Goal: Task Accomplishment & Management: Manage account settings

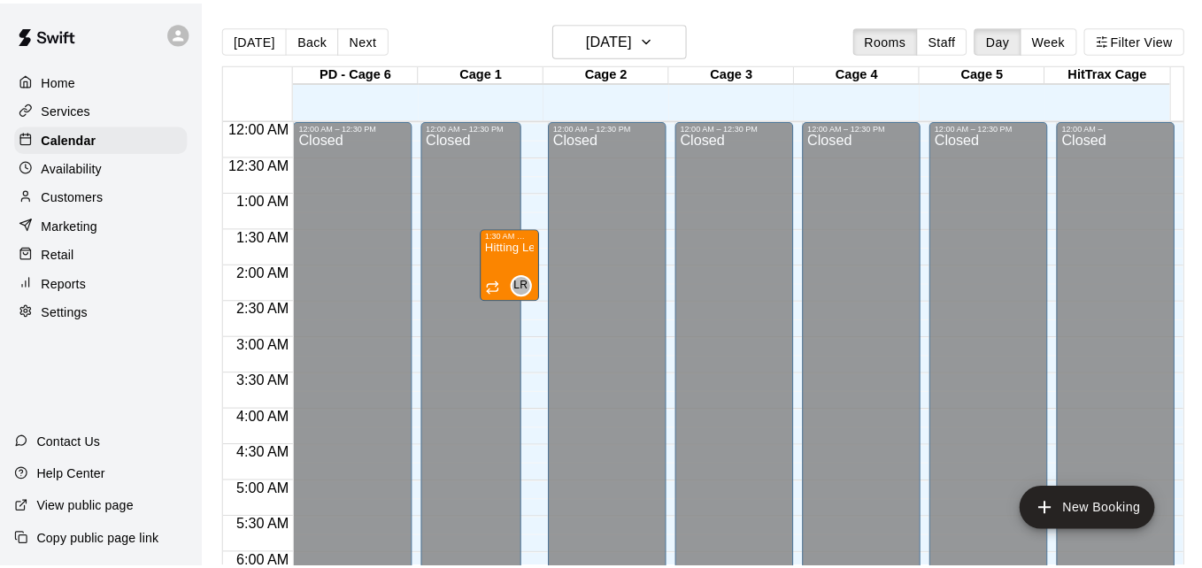
scroll to position [775, 0]
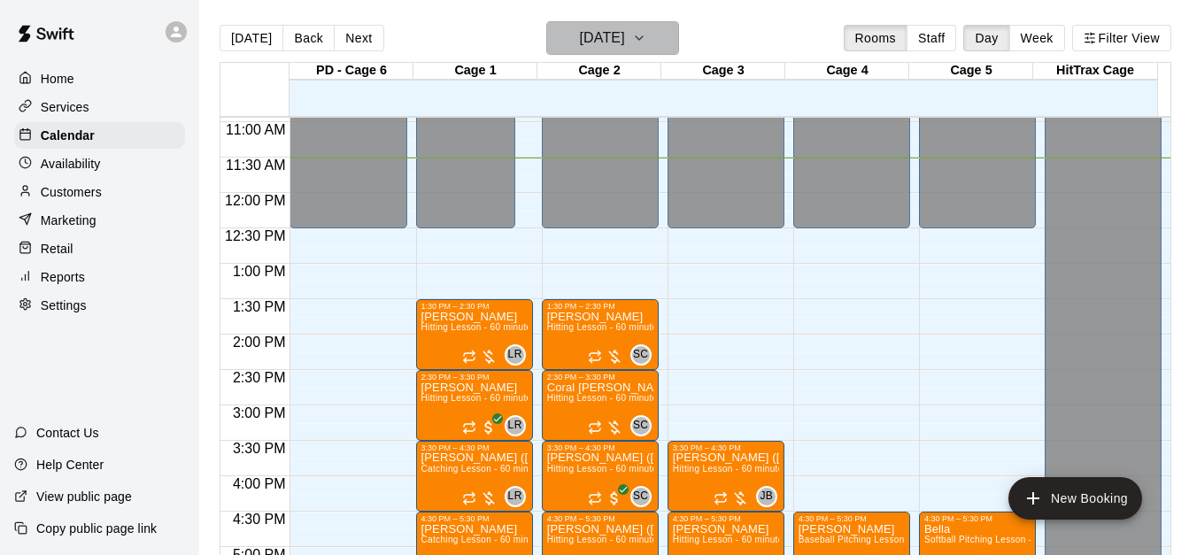
click at [646, 35] on icon "button" at bounding box center [639, 37] width 14 height 21
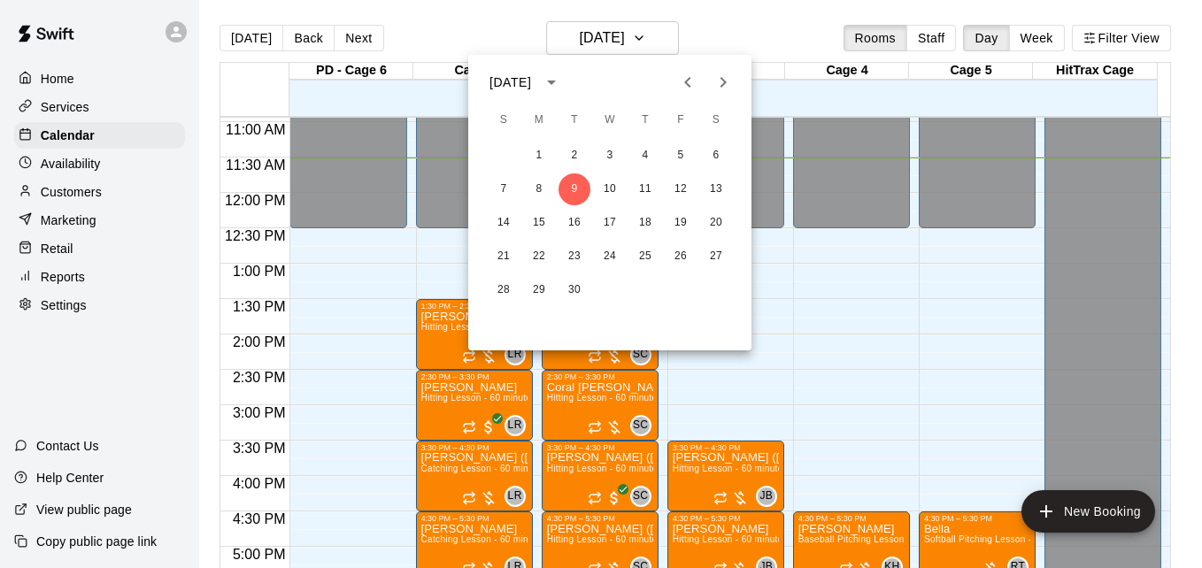
click at [1115, 33] on div at bounding box center [601, 284] width 1202 height 568
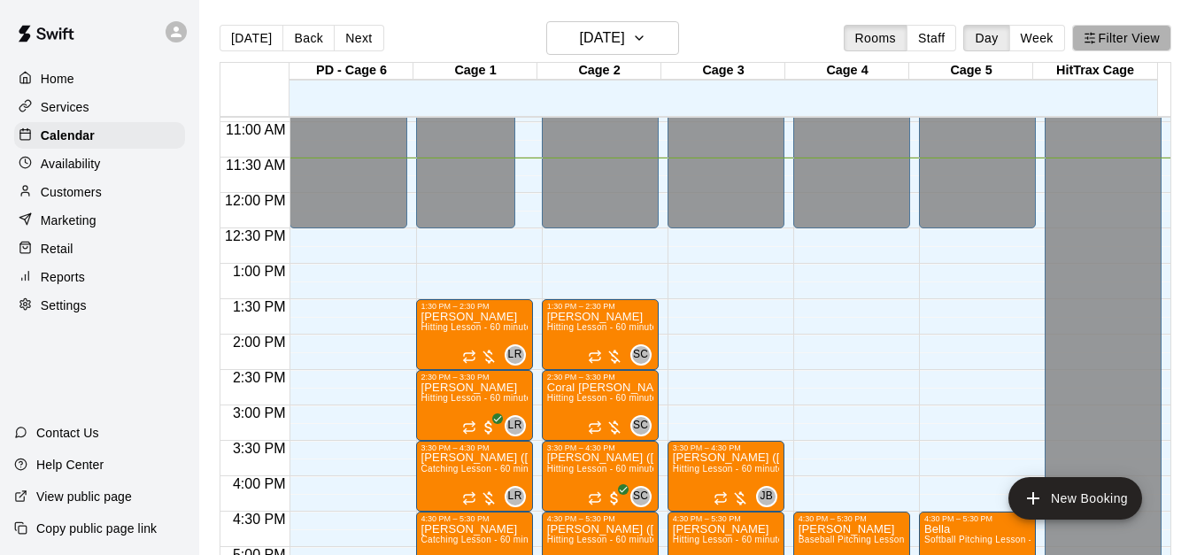
click at [1115, 33] on button "Filter View" at bounding box center [1121, 38] width 99 height 27
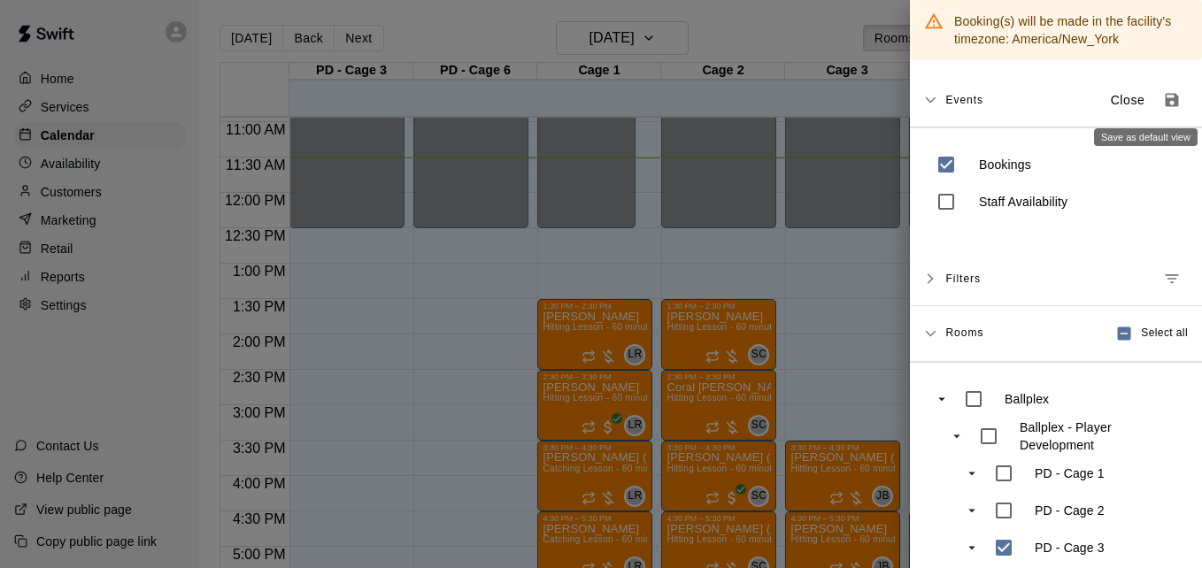
click at [1166, 99] on icon "Save as default view" at bounding box center [1172, 100] width 13 height 13
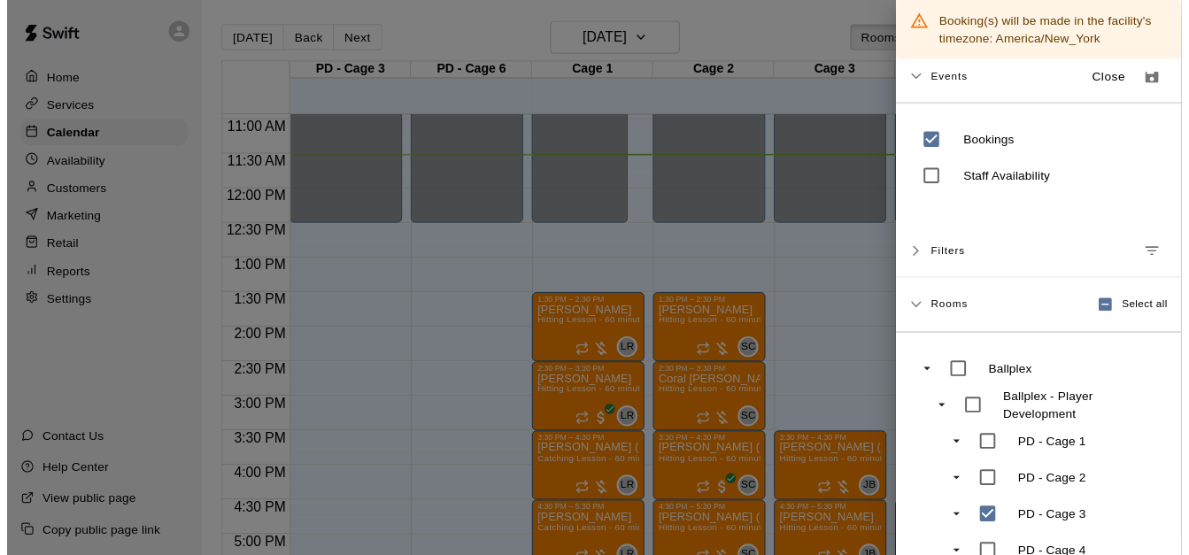
scroll to position [0, 0]
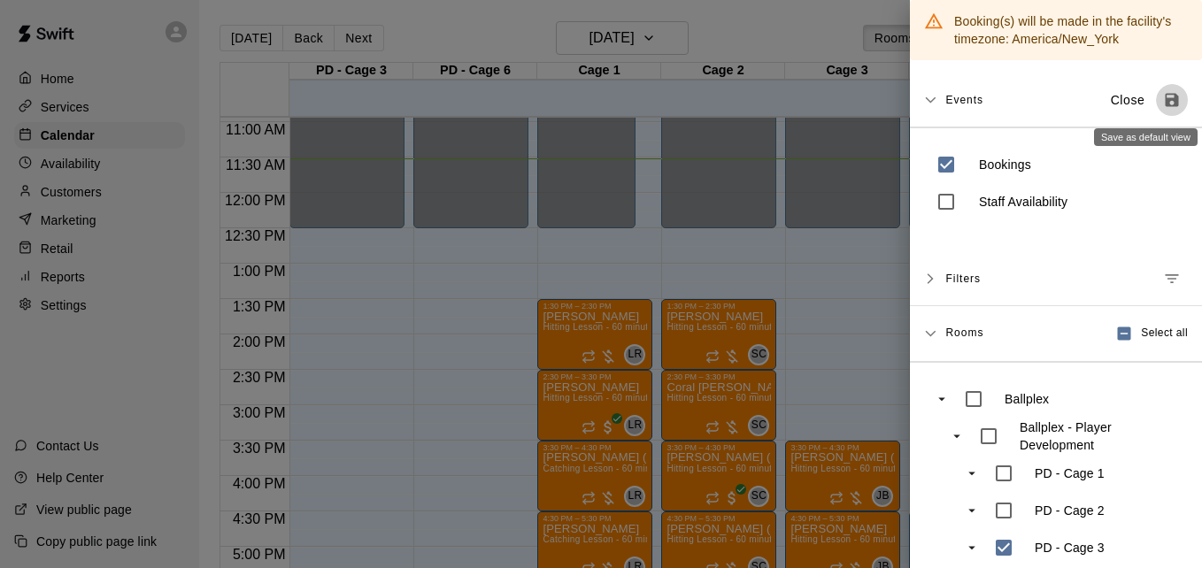
click at [1163, 107] on icon "Save as default view" at bounding box center [1172, 100] width 18 height 18
click at [408, 313] on div at bounding box center [601, 284] width 1202 height 568
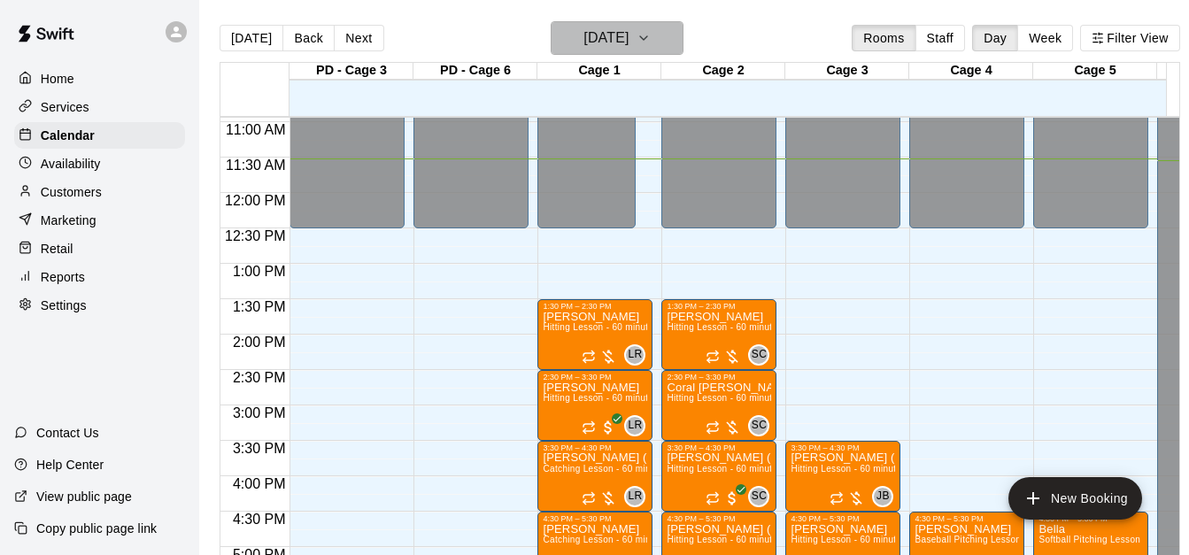
click at [665, 40] on button "[DATE]" at bounding box center [617, 38] width 133 height 34
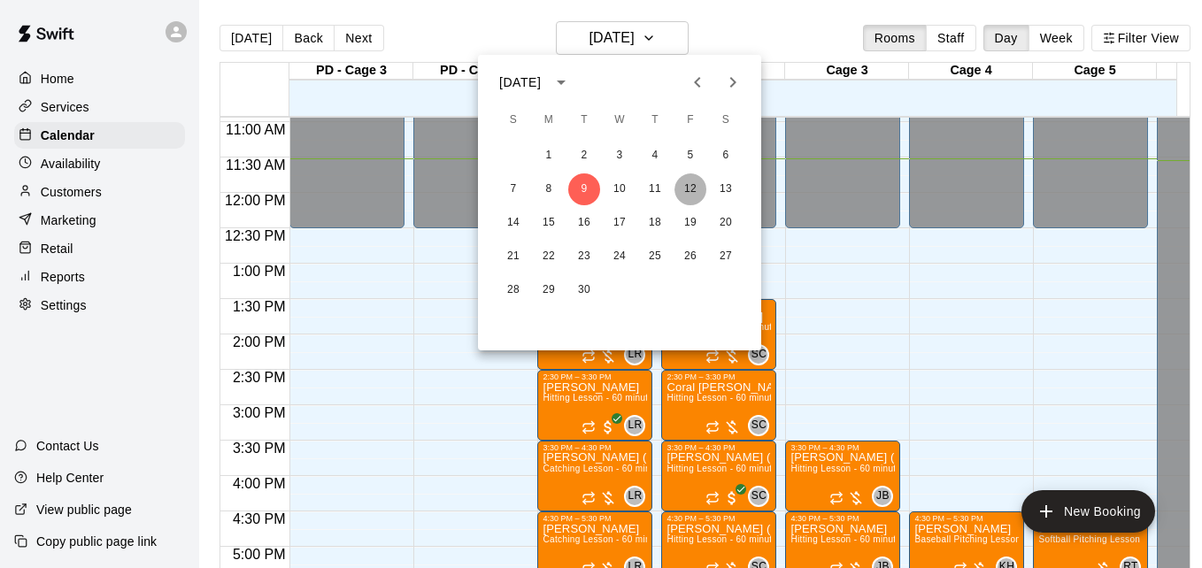
click at [691, 188] on button "12" at bounding box center [691, 190] width 32 height 32
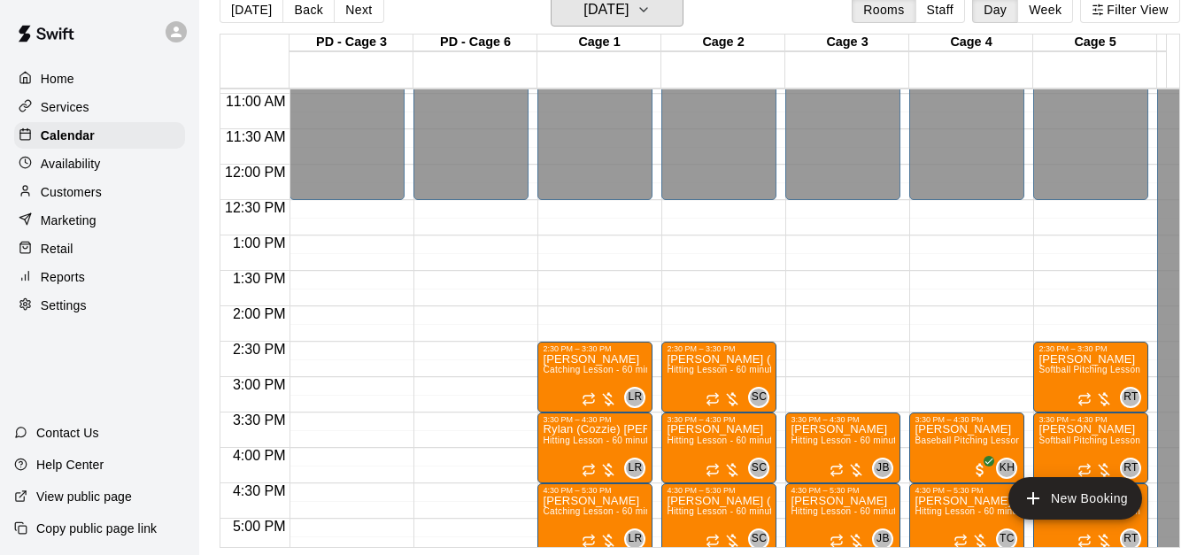
scroll to position [42, 0]
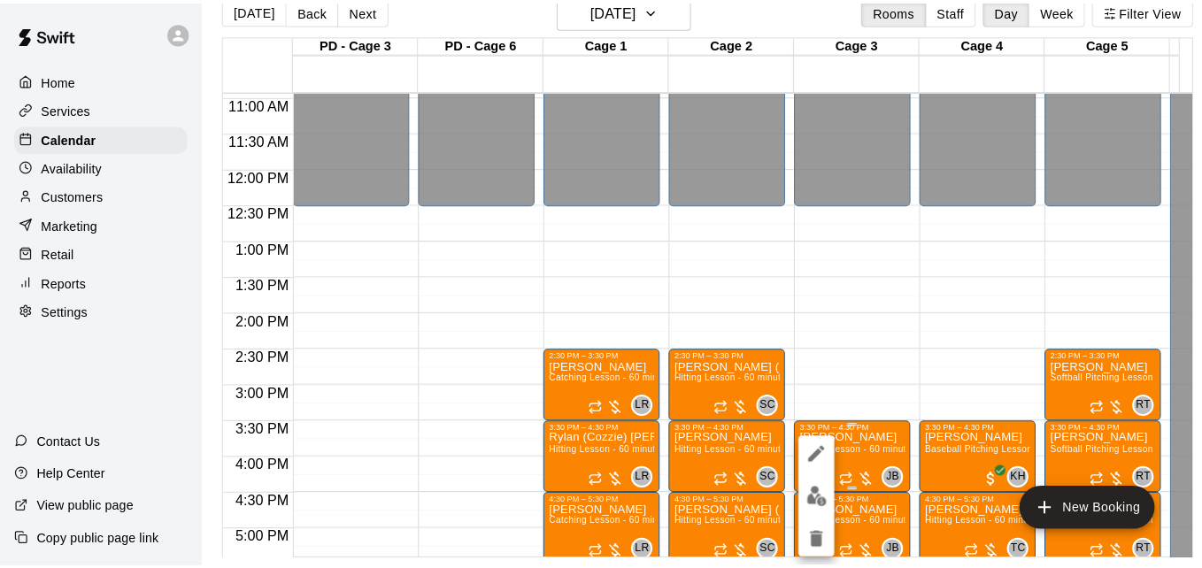
scroll to position [28, 0]
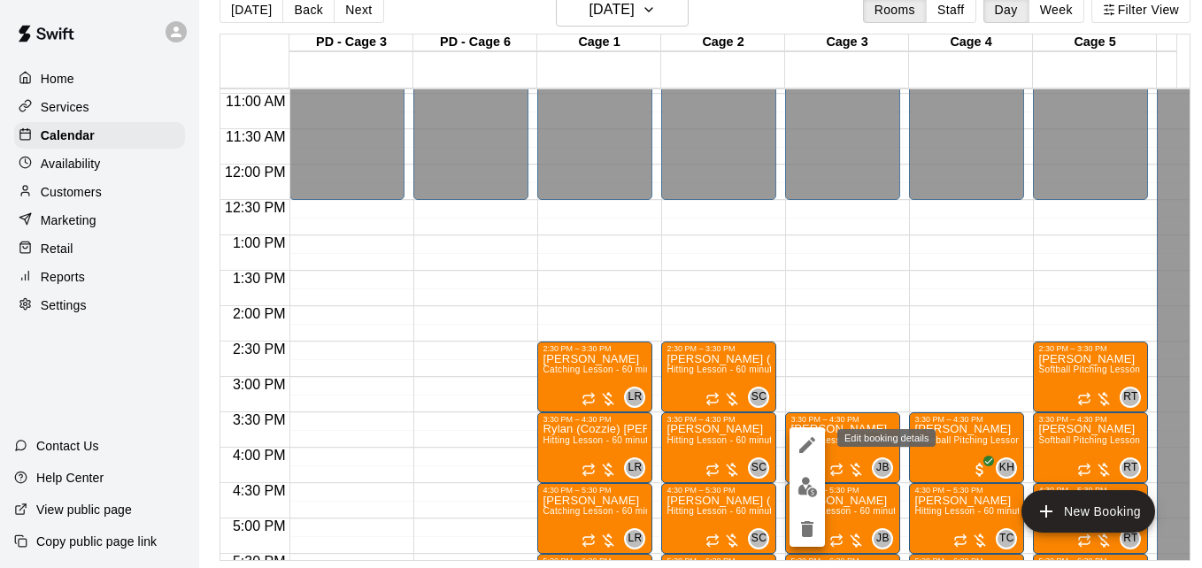
click at [798, 449] on icon "edit" at bounding box center [807, 445] width 21 height 21
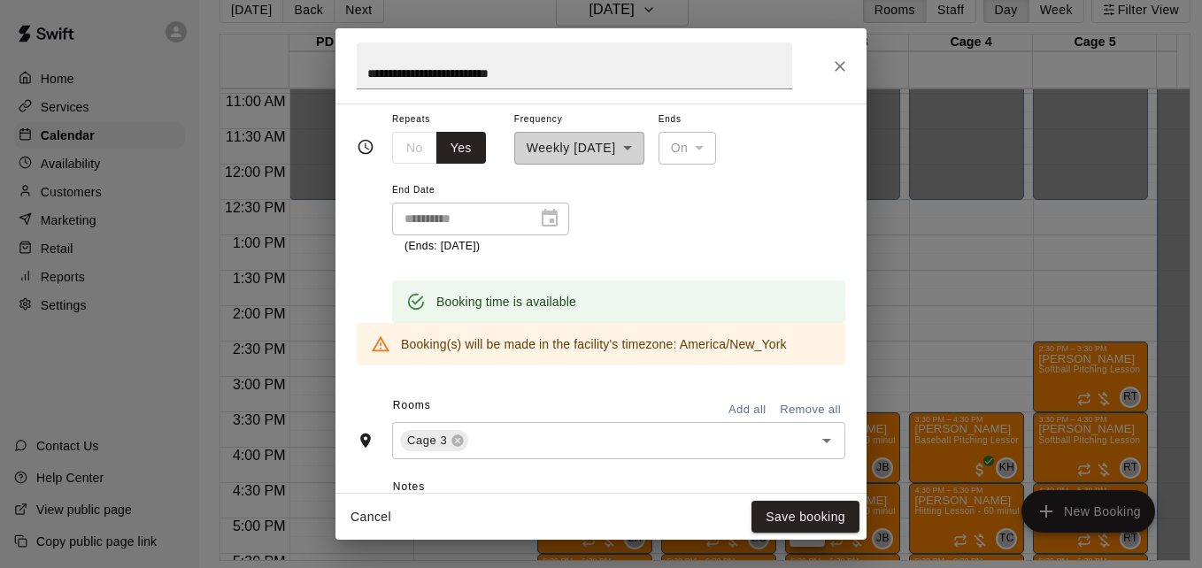
scroll to position [319, 0]
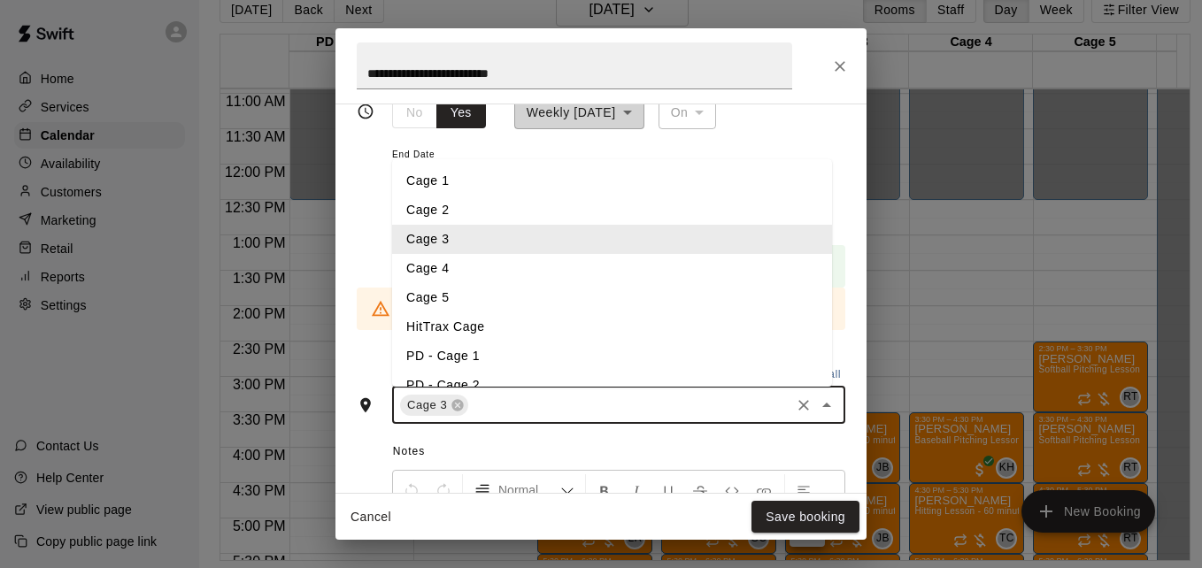
click at [574, 404] on input "text" at bounding box center [629, 405] width 317 height 22
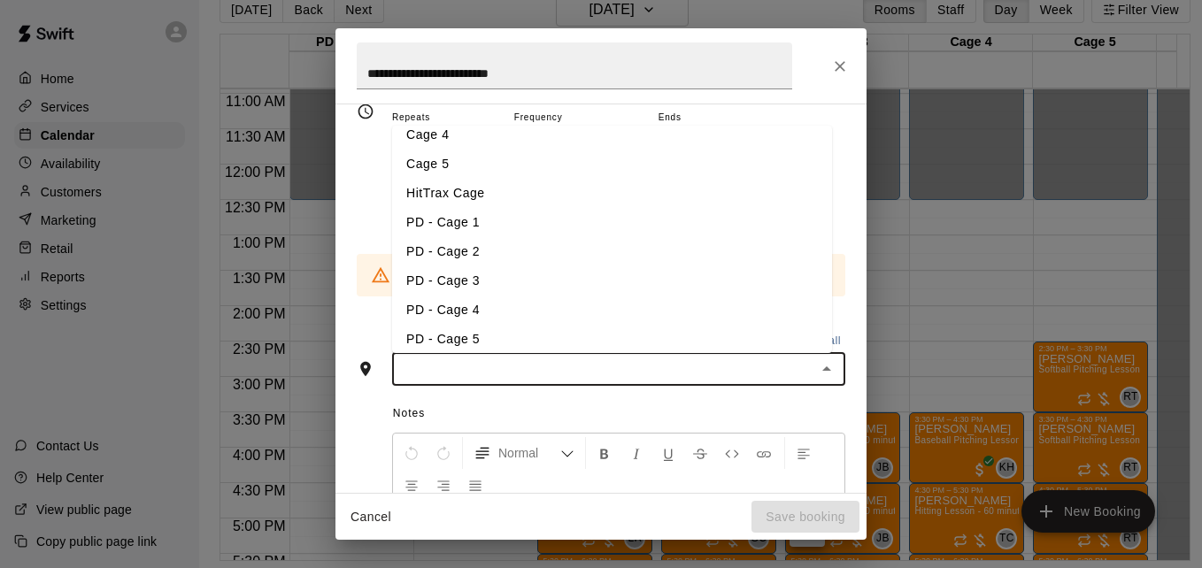
scroll to position [106, 0]
click at [574, 270] on li "PD - Cage 3" at bounding box center [612, 274] width 440 height 29
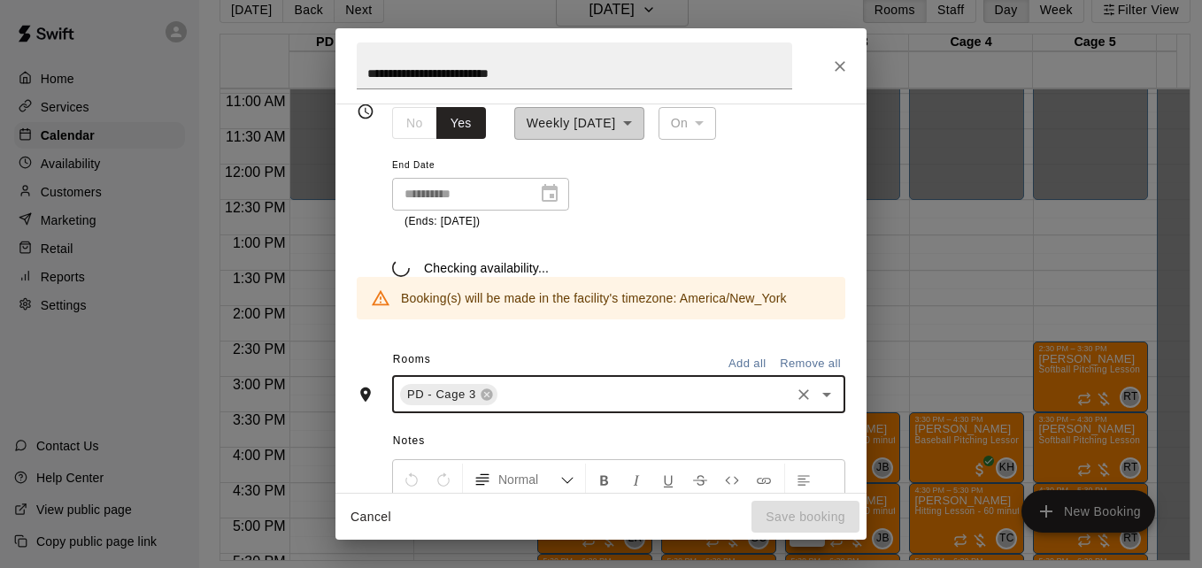
scroll to position [319, 0]
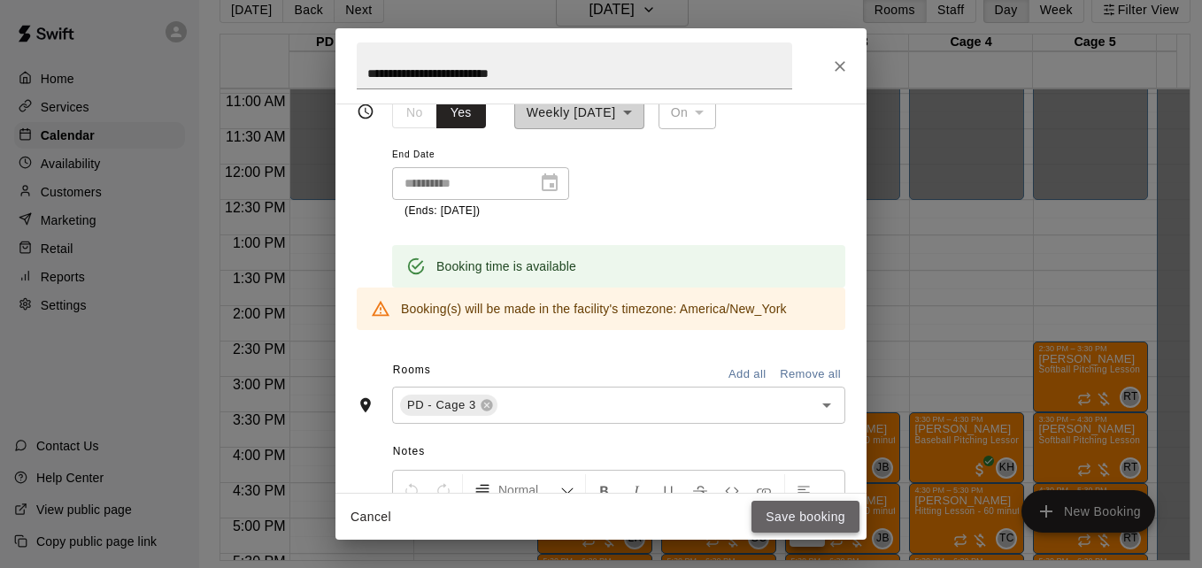
click at [775, 518] on button "Save booking" at bounding box center [806, 517] width 108 height 33
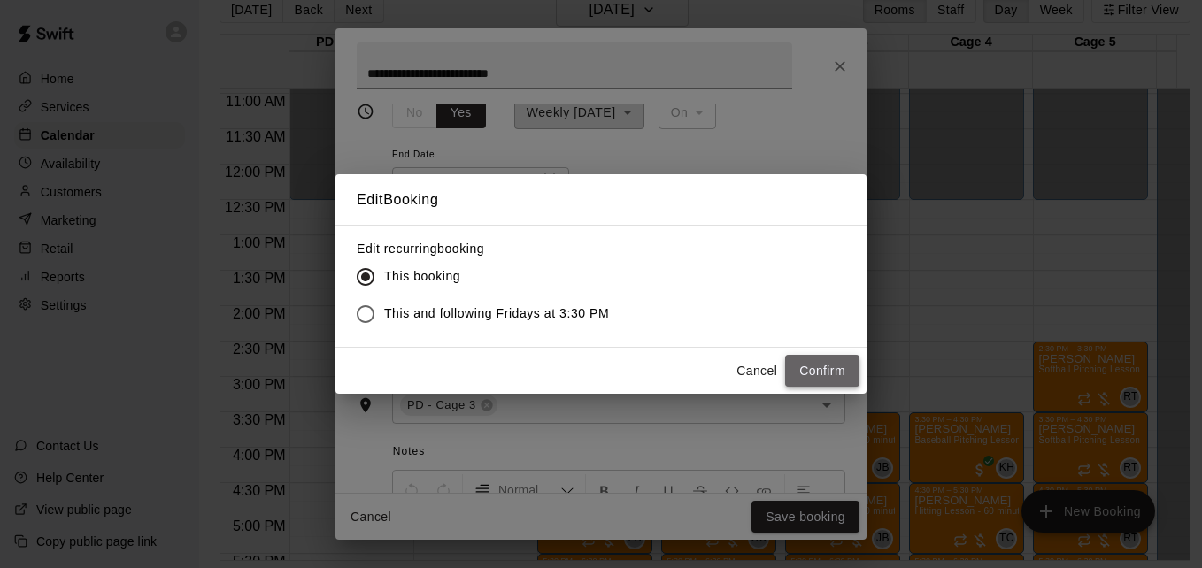
click at [838, 364] on button "Confirm" at bounding box center [822, 371] width 74 height 33
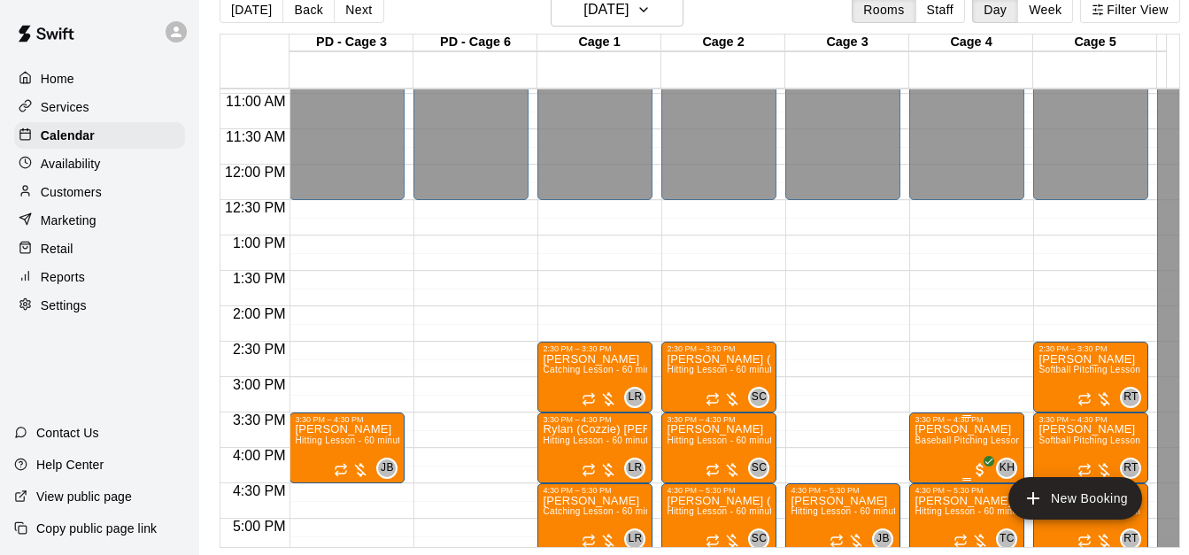
click at [934, 441] on span "Baseball Pitching Lesson - 60 minutes" at bounding box center [994, 441] width 161 height 10
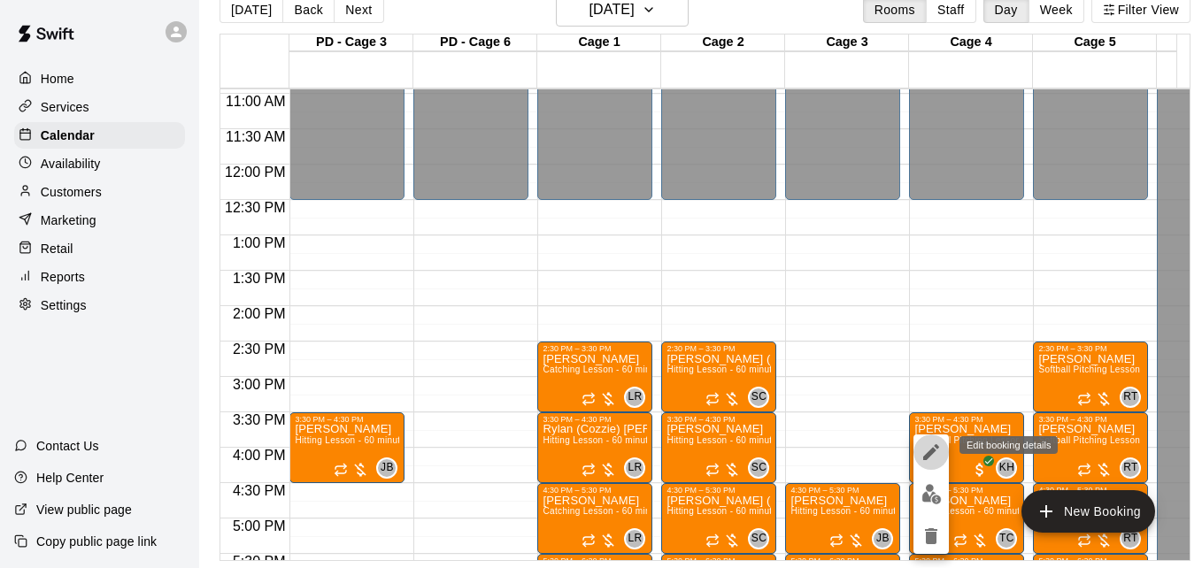
click at [929, 456] on icon "edit" at bounding box center [931, 452] width 16 height 16
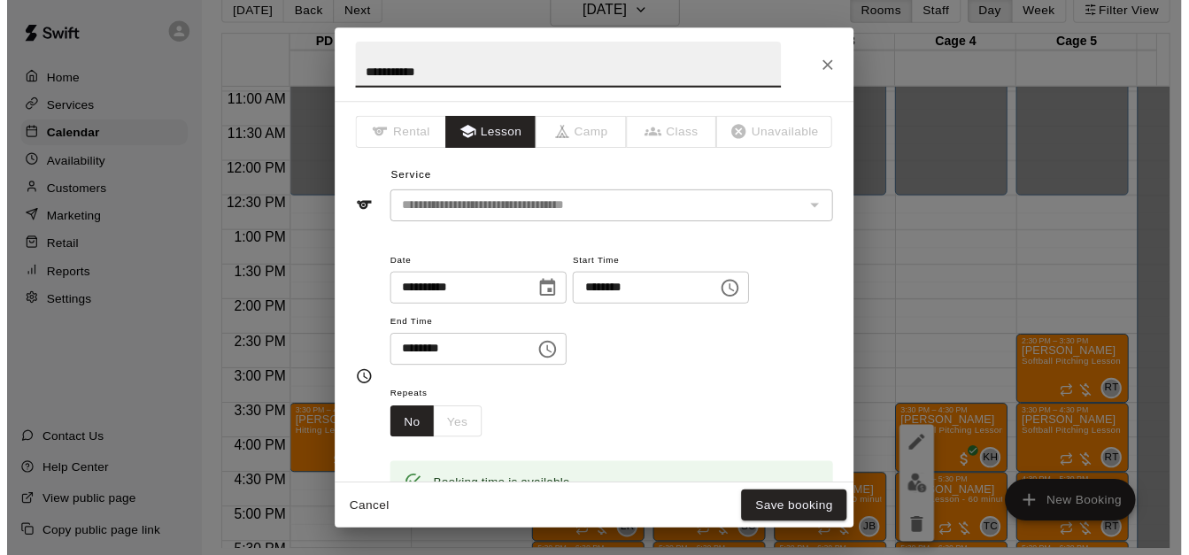
scroll to position [340, 0]
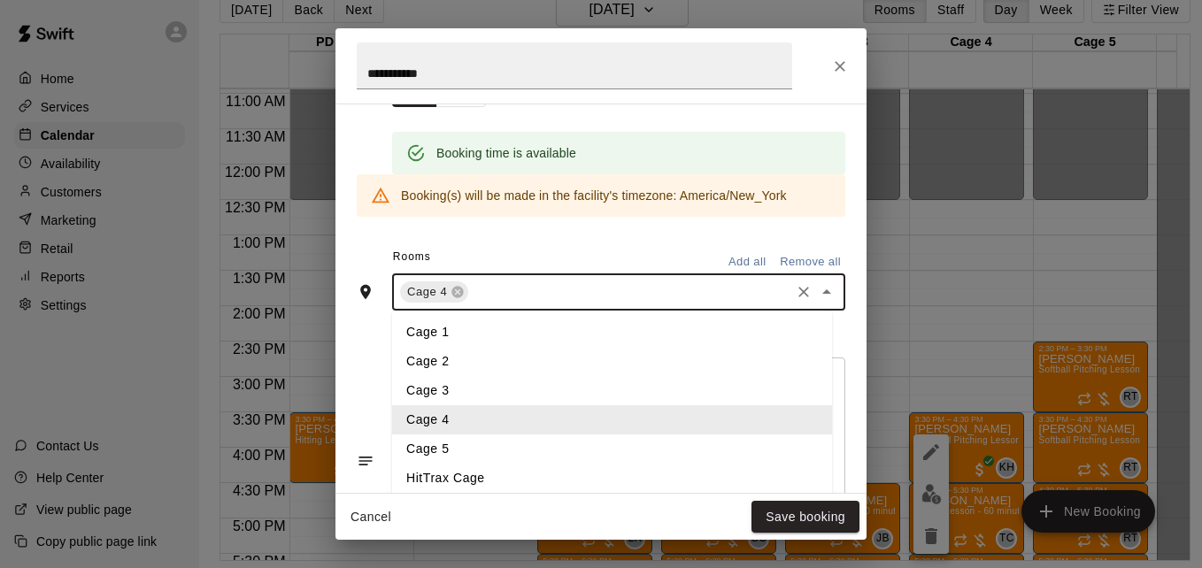
click at [559, 293] on input "text" at bounding box center [629, 293] width 317 height 22
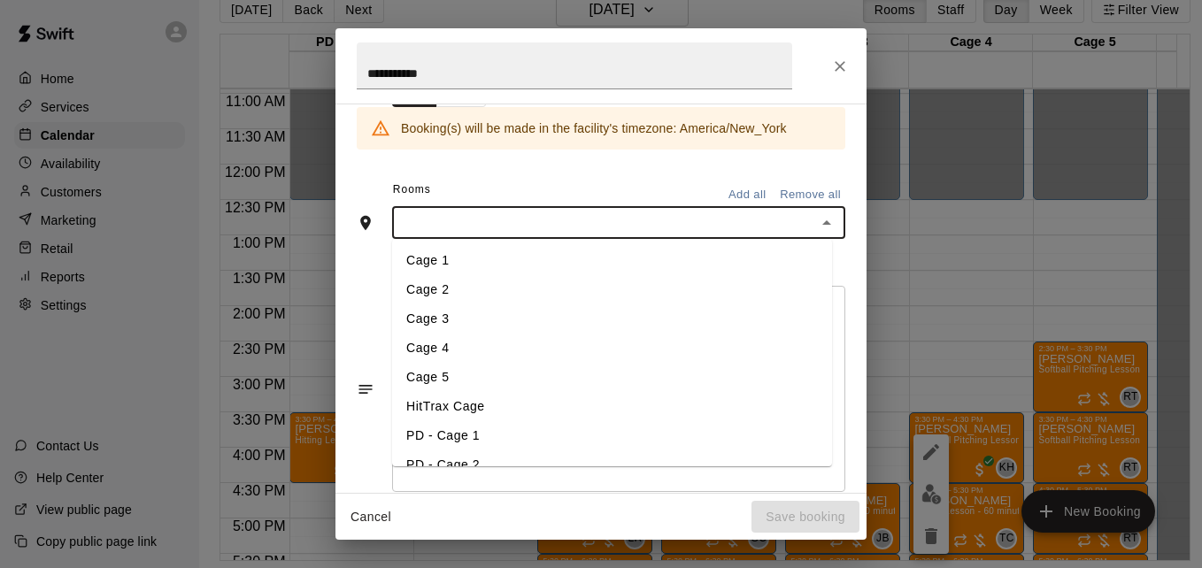
click at [483, 321] on li "Cage 3" at bounding box center [612, 319] width 440 height 29
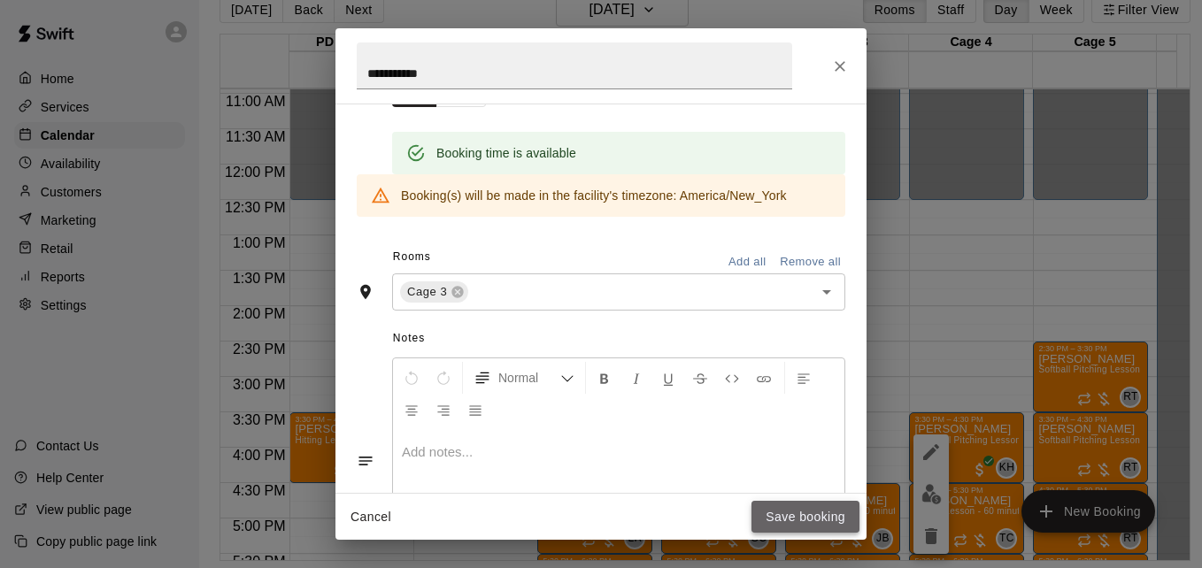
click at [787, 516] on button "Save booking" at bounding box center [806, 517] width 108 height 33
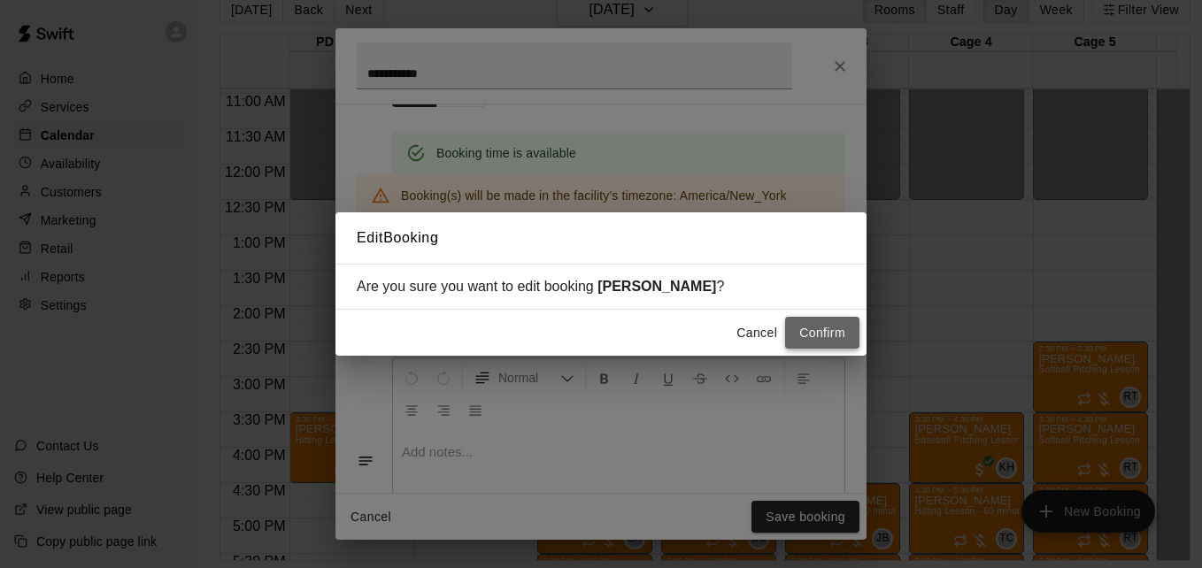
click at [814, 324] on button "Confirm" at bounding box center [822, 333] width 74 height 33
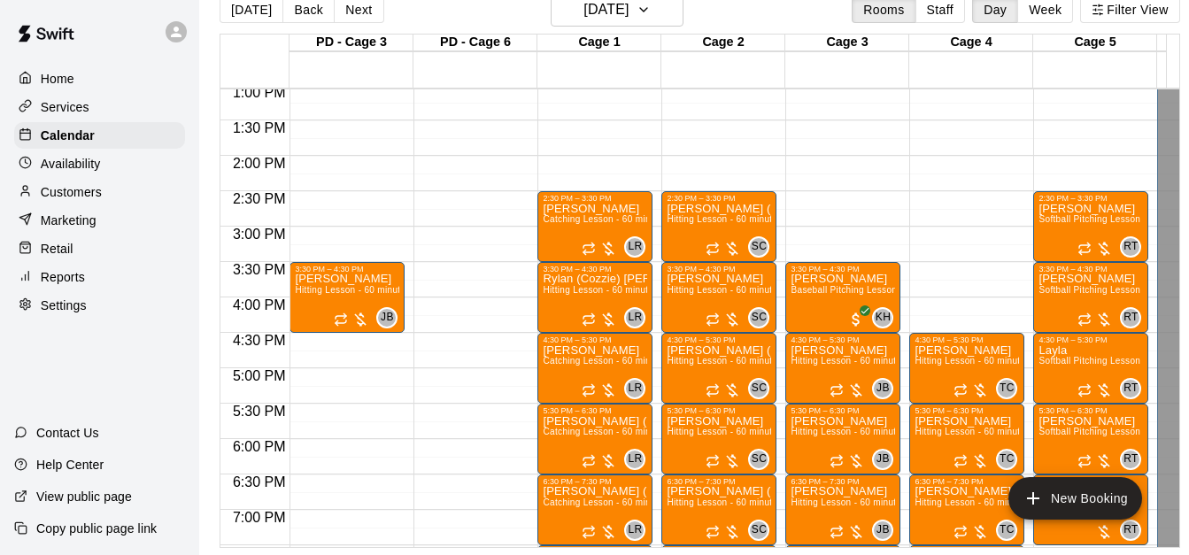
scroll to position [952, 0]
